Goal: Transaction & Acquisition: Purchase product/service

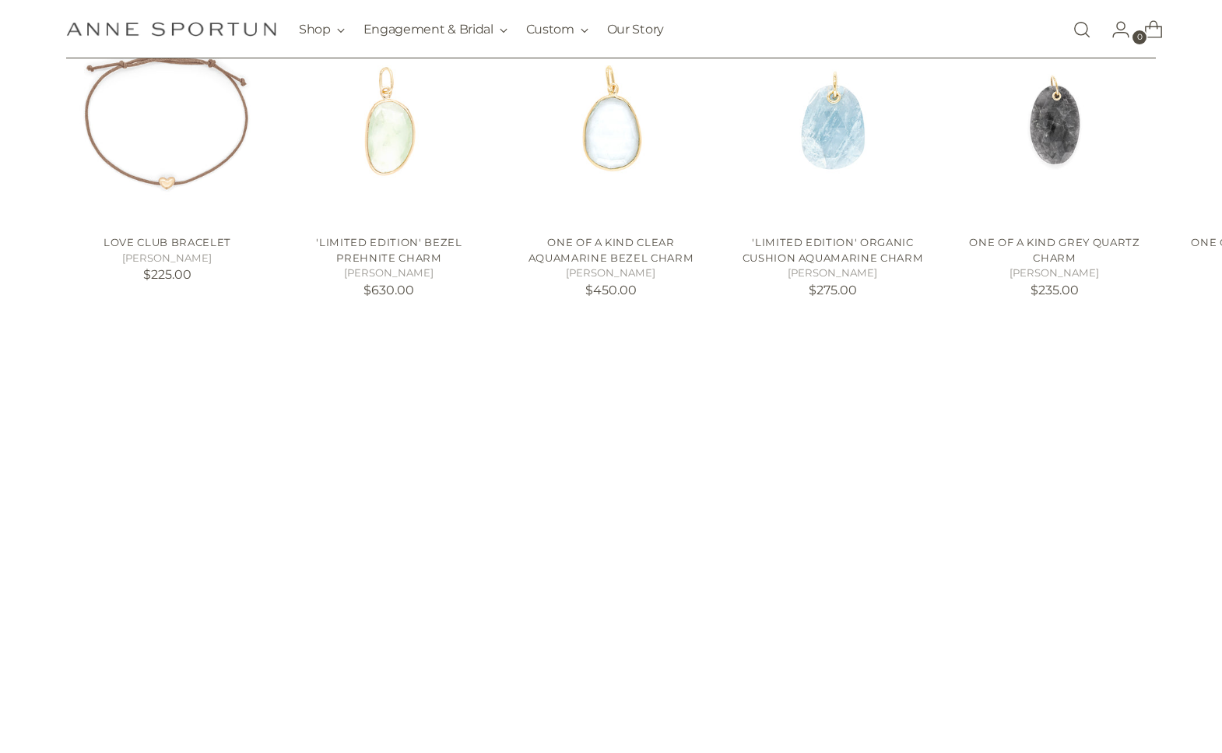
scroll to position [1984, 0]
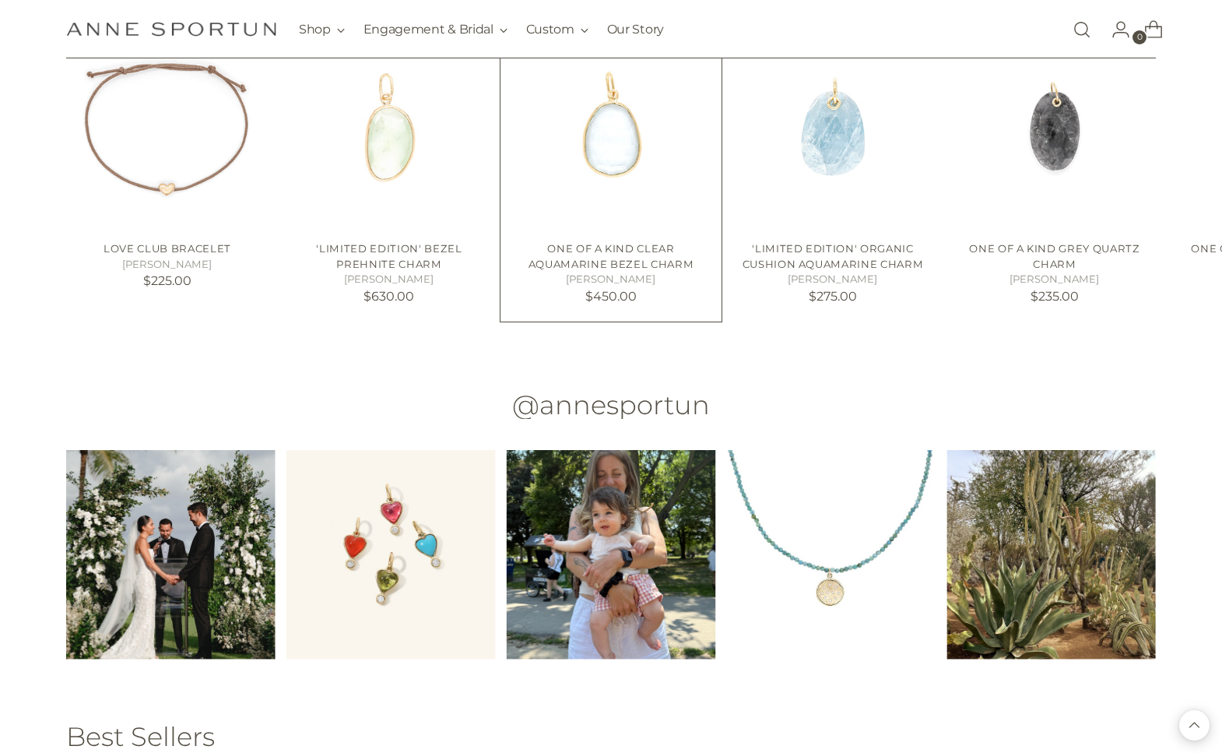
click at [624, 204] on img "One of a Kind Clear Aquamarine Bezel Charm" at bounding box center [611, 127] width 202 height 202
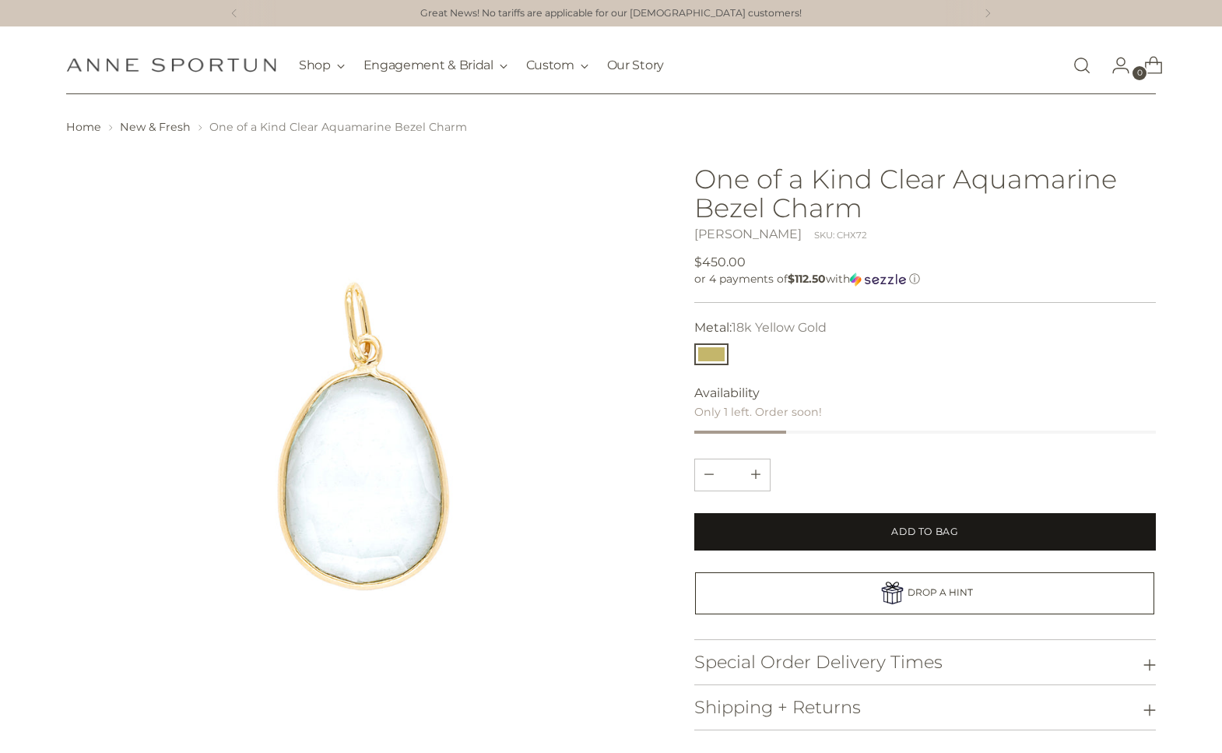
click at [922, 530] on span "Add to Bag" at bounding box center [924, 532] width 67 height 14
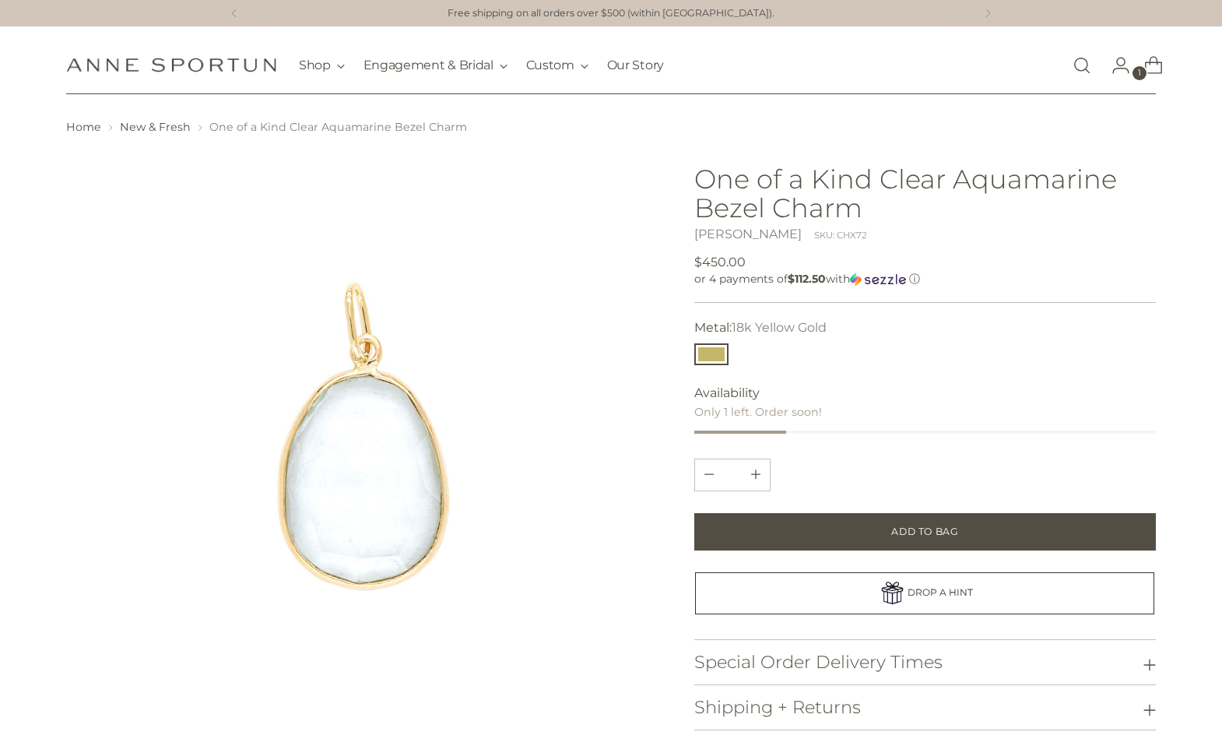
click at [1152, 68] on icon "Open cart modal" at bounding box center [1154, 65] width 22 height 22
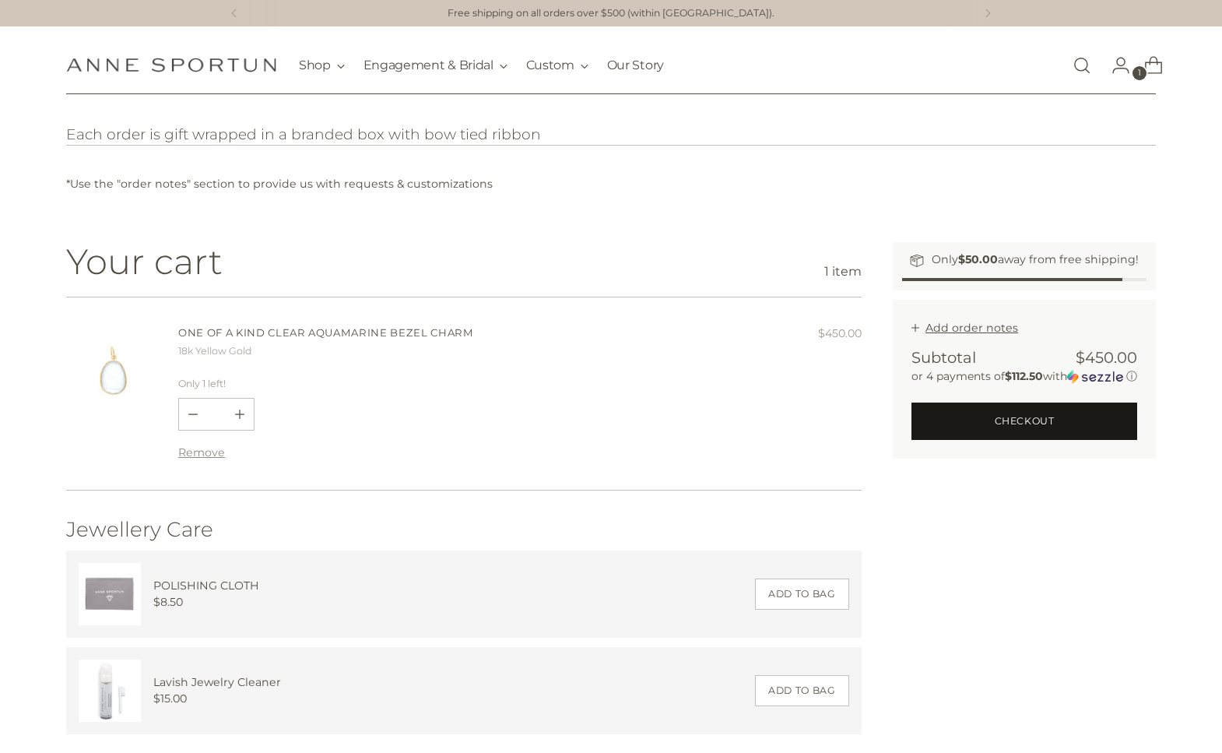
click at [1024, 422] on button "Checkout" at bounding box center [1025, 420] width 226 height 37
